Goal: Information Seeking & Learning: Learn about a topic

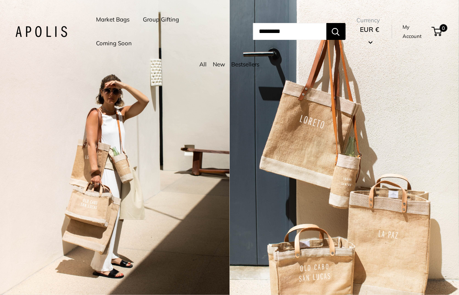
click at [104, 17] on link "Market Bags" at bounding box center [112, 19] width 33 height 11
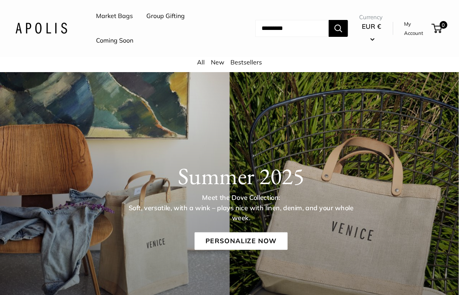
click at [217, 62] on link "New" at bounding box center [217, 62] width 13 height 8
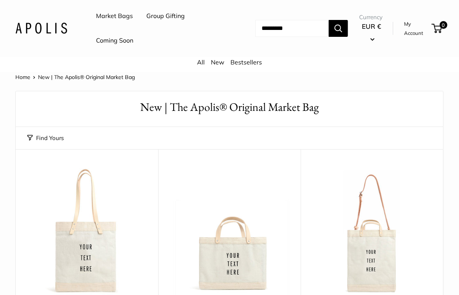
click at [292, 27] on input "Search..." at bounding box center [291, 28] width 73 height 17
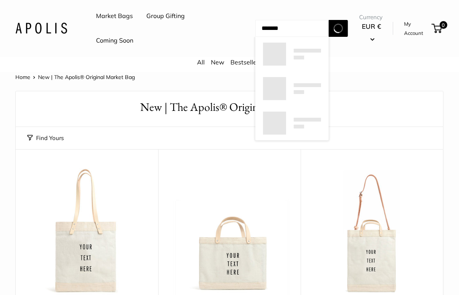
type input "*******"
click at [328, 20] on button "Search" at bounding box center [337, 28] width 19 height 17
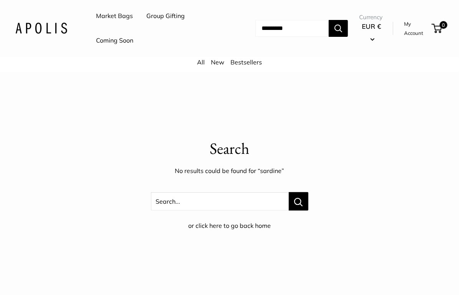
scroll to position [315, 0]
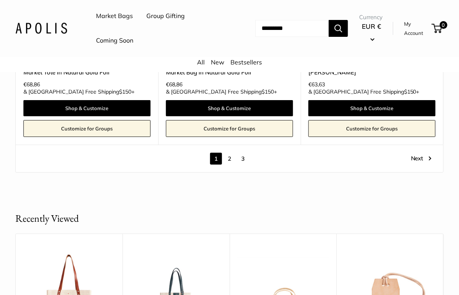
scroll to position [3967, 0]
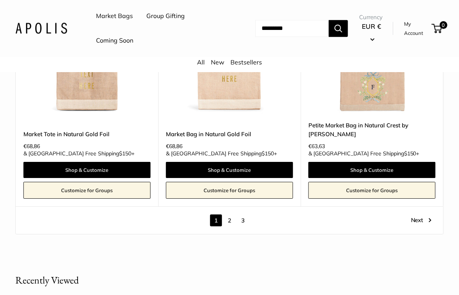
click at [232, 215] on link "2" at bounding box center [229, 221] width 12 height 12
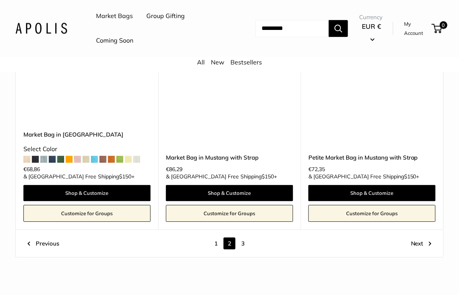
scroll to position [3756, 0]
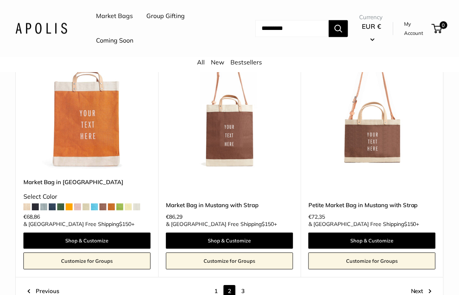
click at [241, 285] on link "3" at bounding box center [243, 291] width 12 height 12
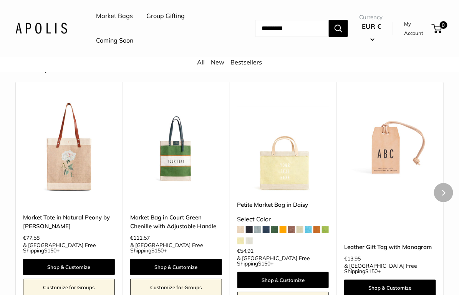
scroll to position [660, 0]
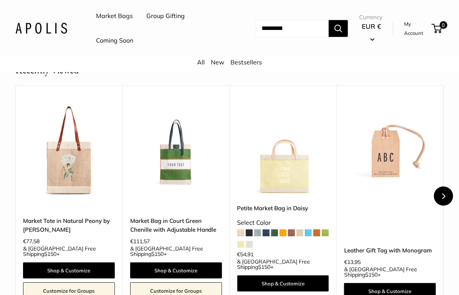
click at [439, 186] on button "Next" at bounding box center [443, 195] width 19 height 19
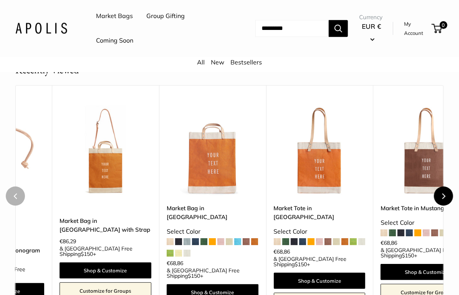
click at [441, 186] on button "Next" at bounding box center [443, 195] width 19 height 19
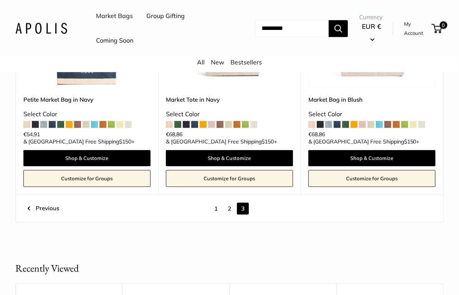
scroll to position [0, 0]
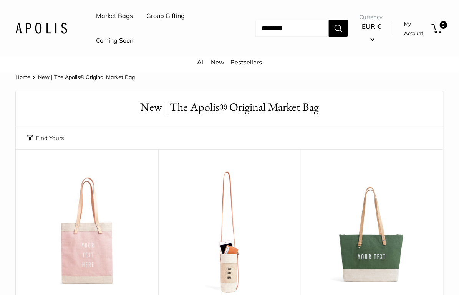
click at [114, 17] on link "Market Bags" at bounding box center [114, 16] width 37 height 12
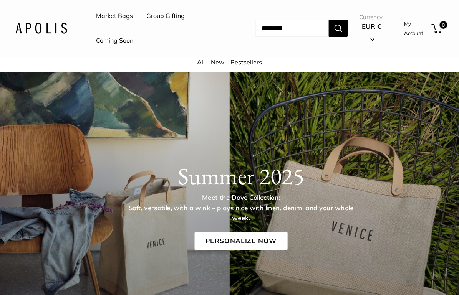
click at [242, 62] on link "Bestsellers" at bounding box center [245, 62] width 31 height 8
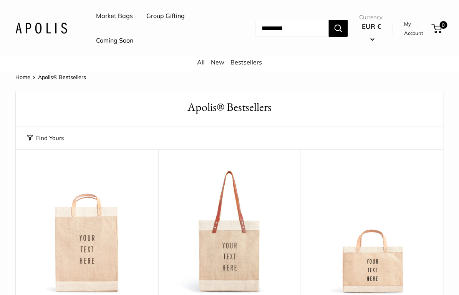
click at [122, 16] on link "Market Bags" at bounding box center [114, 16] width 37 height 12
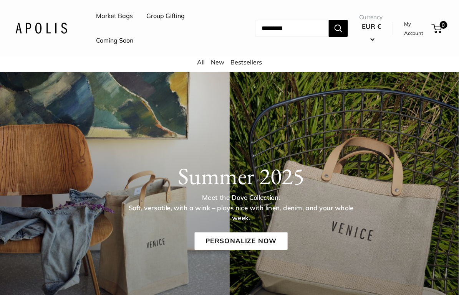
click at [122, 41] on link "Coming Soon" at bounding box center [114, 41] width 37 height 12
